Goal: Task Accomplishment & Management: Use online tool/utility

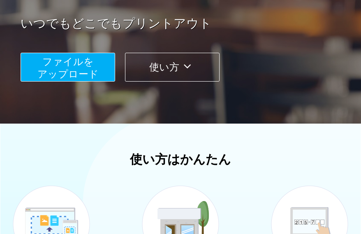
scroll to position [145, 0]
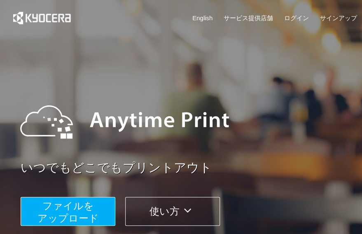
click at [96, 210] on button "ファイルを ​​アップロード" at bounding box center [68, 211] width 95 height 29
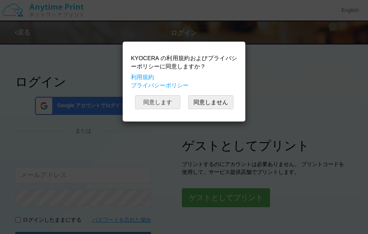
click at [168, 100] on button "同意します" at bounding box center [157, 102] width 45 height 14
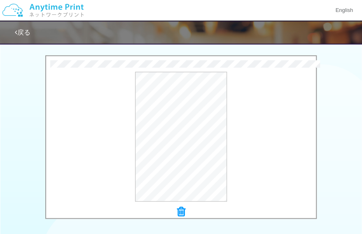
scroll to position [392, 0]
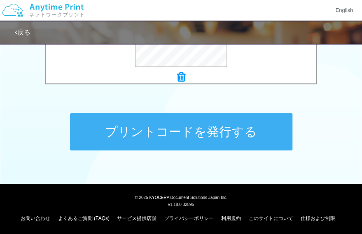
click at [129, 133] on button "プリントコードを発行する" at bounding box center [181, 131] width 222 height 37
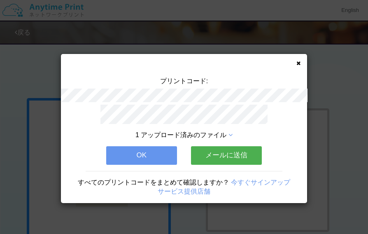
click at [137, 154] on button "OK" at bounding box center [141, 155] width 71 height 18
